Goal: Task Accomplishment & Management: Complete application form

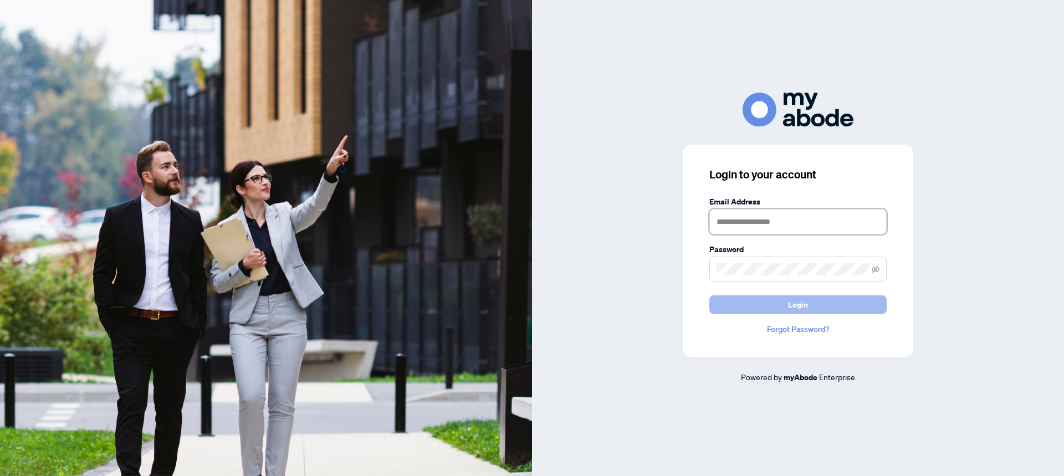
type input "**********"
click at [780, 309] on button "Login" at bounding box center [798, 305] width 177 height 19
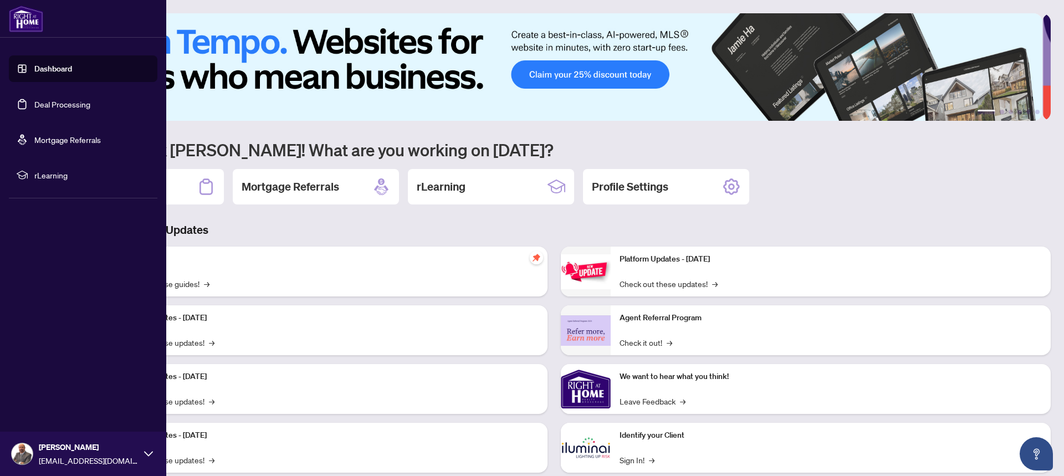
click at [48, 101] on link "Deal Processing" at bounding box center [62, 104] width 56 height 10
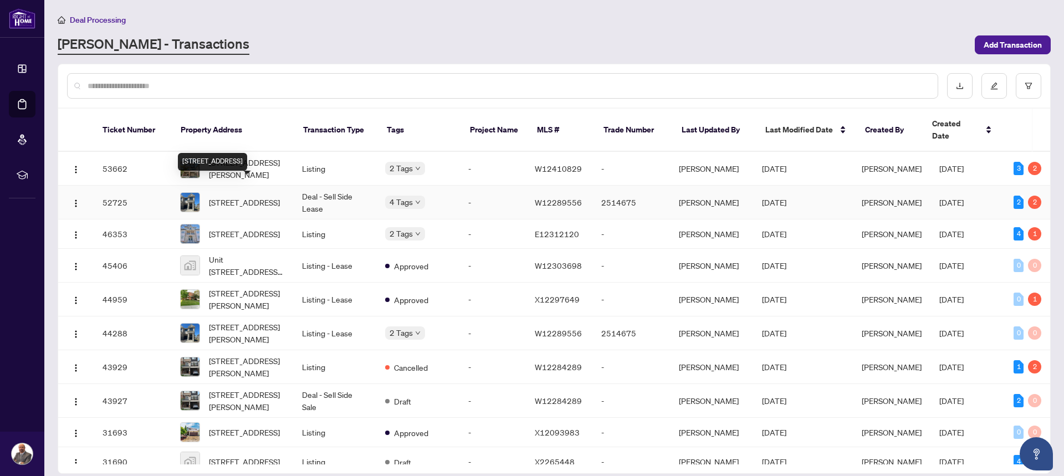
click at [230, 196] on span "[STREET_ADDRESS]" at bounding box center [244, 202] width 71 height 12
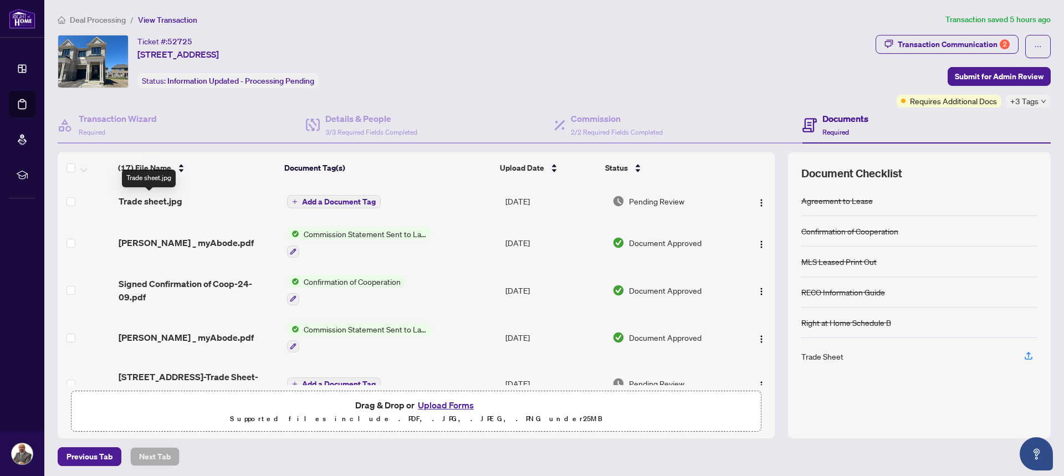
click at [172, 198] on span "Trade sheet.jpg" at bounding box center [151, 201] width 64 height 13
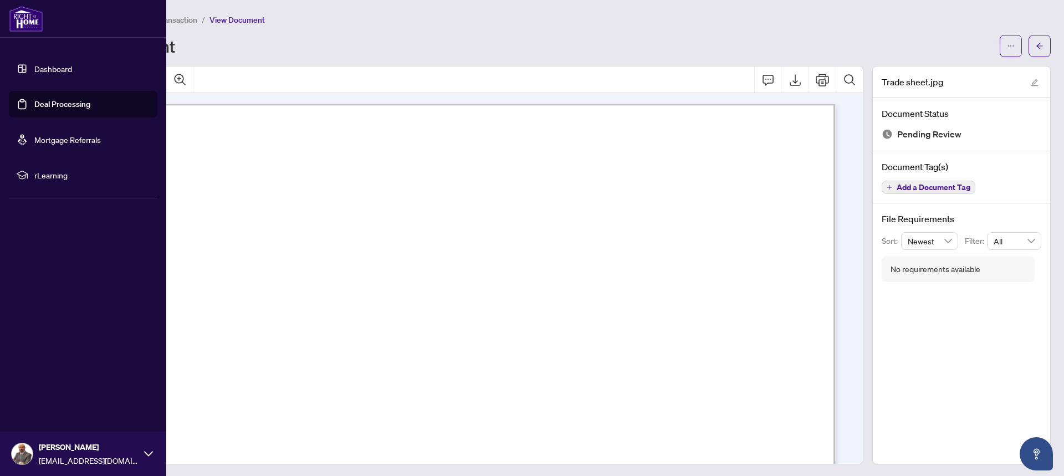
click at [69, 104] on link "Deal Processing" at bounding box center [62, 104] width 56 height 10
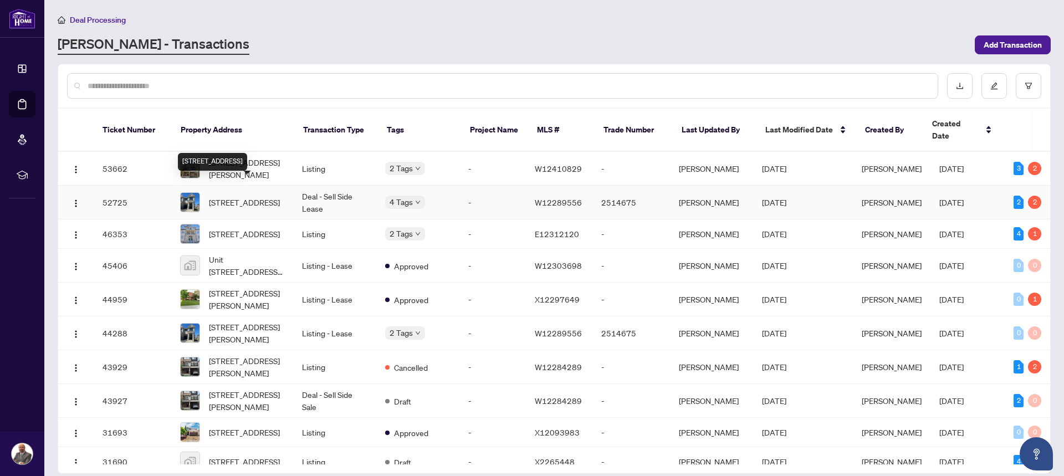
click at [263, 196] on span "[STREET_ADDRESS]" at bounding box center [244, 202] width 71 height 12
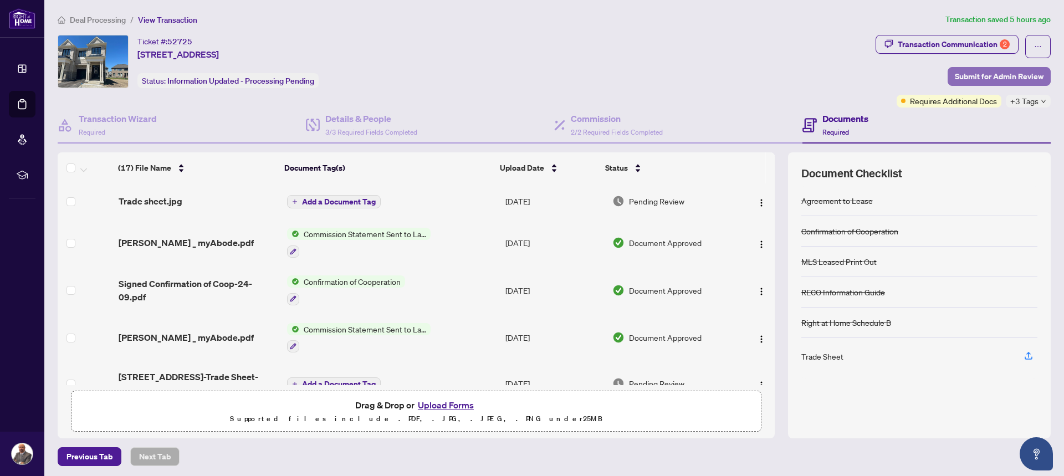
click at [1001, 78] on span "Submit for Admin Review" at bounding box center [999, 77] width 89 height 18
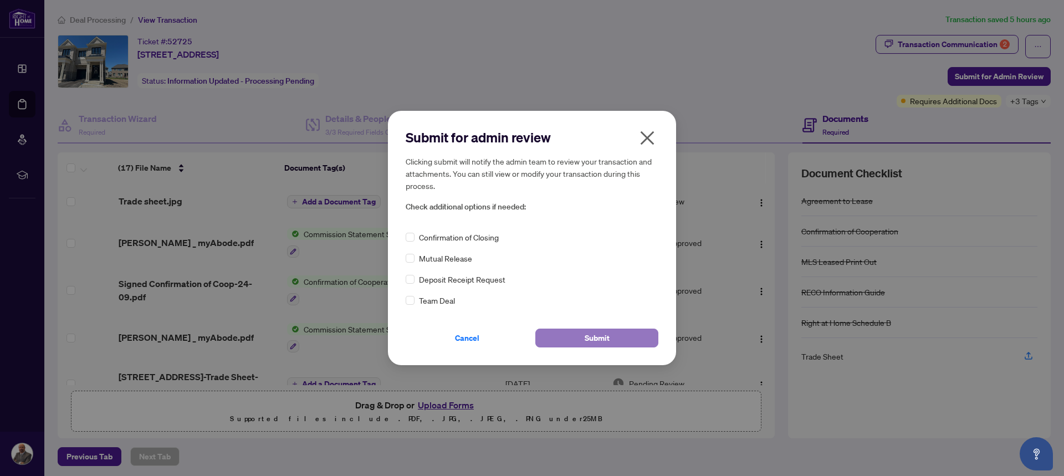
click at [629, 342] on button "Submit" at bounding box center [597, 338] width 123 height 19
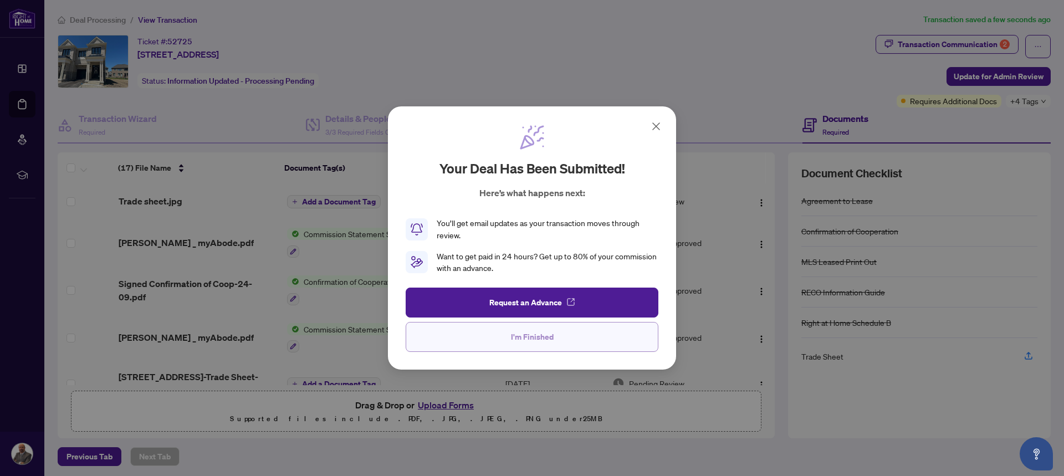
click at [547, 334] on span "I'm Finished" at bounding box center [532, 337] width 43 height 18
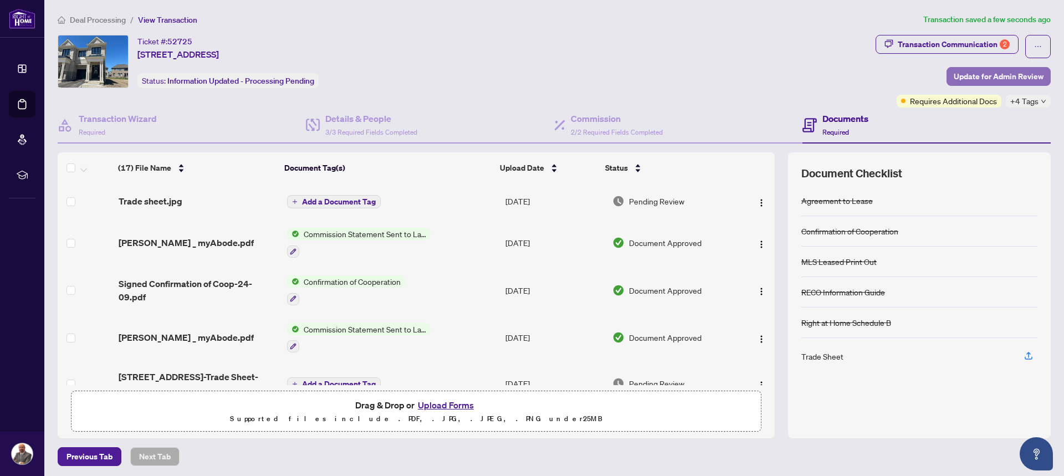
click at [1004, 78] on span "Update for Admin Review" at bounding box center [999, 77] width 90 height 18
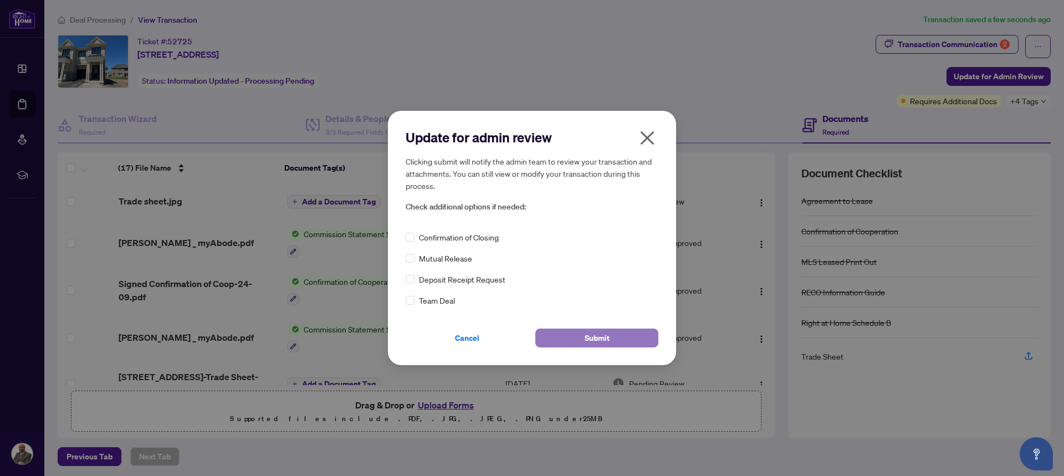
click at [611, 338] on button "Submit" at bounding box center [597, 338] width 123 height 19
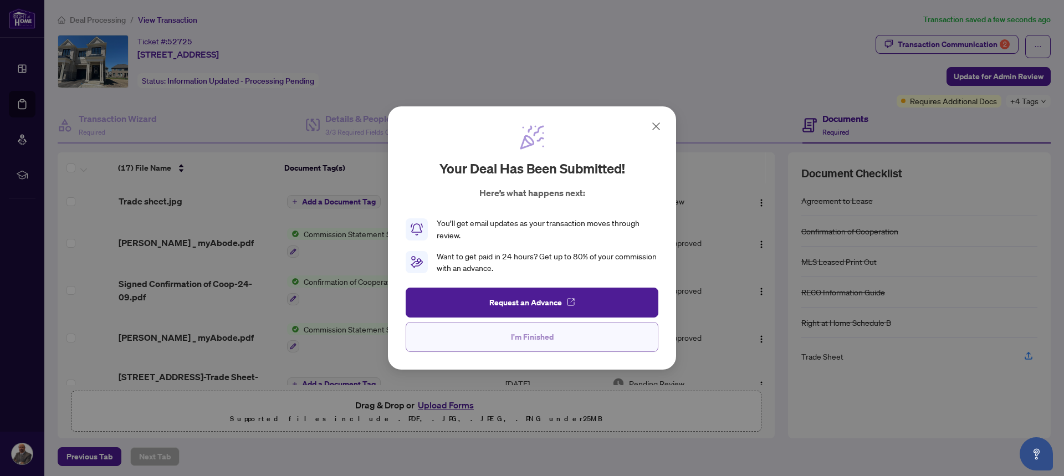
click at [528, 331] on span "I'm Finished" at bounding box center [532, 337] width 43 height 18
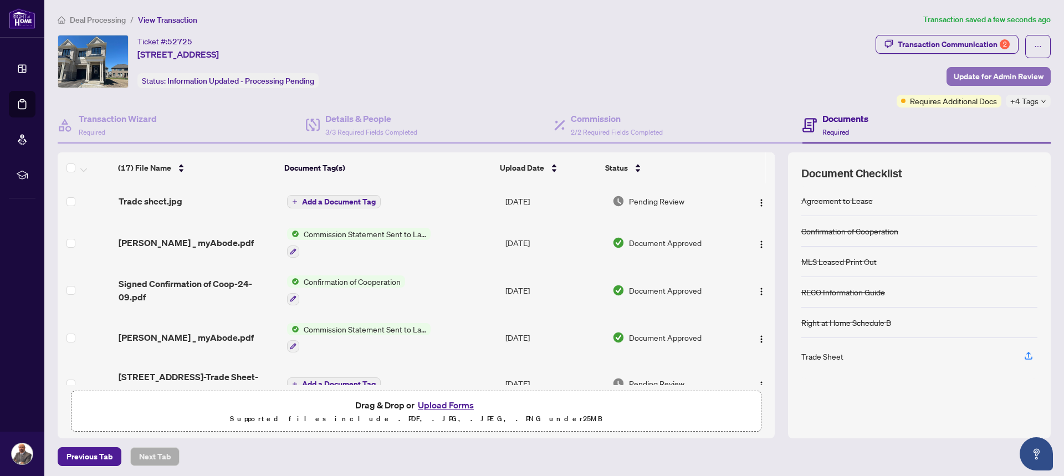
click at [1013, 76] on span "Update for Admin Review" at bounding box center [999, 77] width 90 height 18
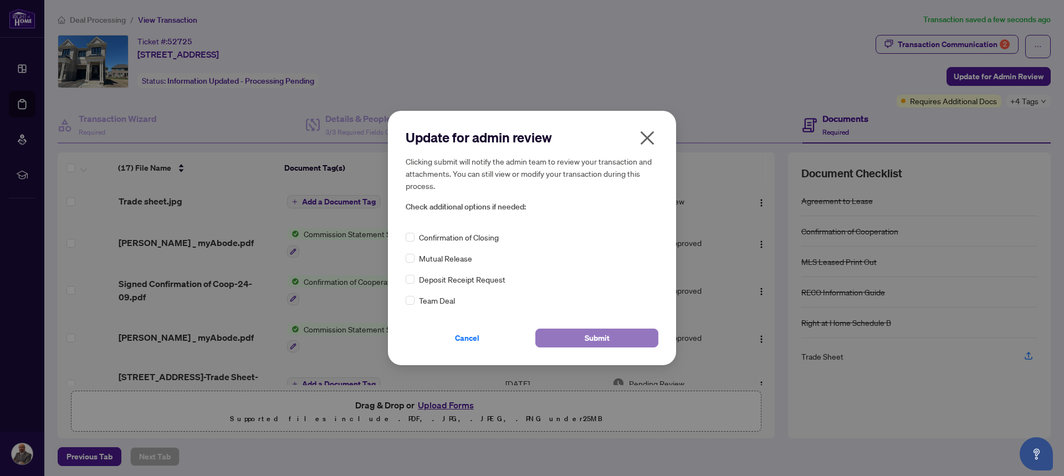
click at [620, 339] on button "Submit" at bounding box center [597, 338] width 123 height 19
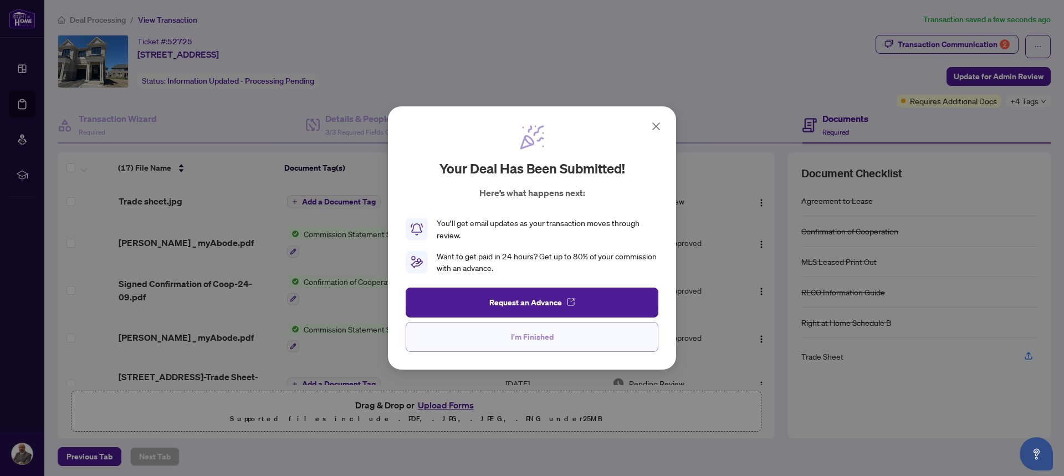
click at [533, 336] on span "I'm Finished" at bounding box center [532, 337] width 43 height 18
